Goal: Task Accomplishment & Management: Use online tool/utility

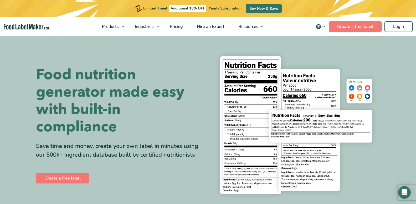
scroll to position [27, 0]
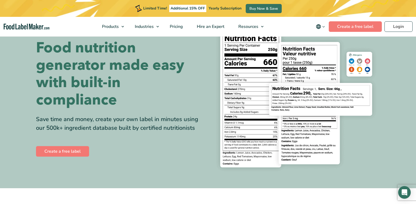
click at [311, 68] on img at bounding box center [296, 98] width 168 height 154
click at [241, 138] on img at bounding box center [296, 98] width 168 height 154
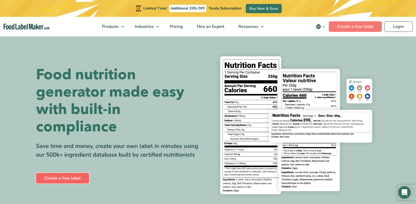
click at [76, 179] on link "Create a free label" at bounding box center [62, 178] width 53 height 11
